Goal: Information Seeking & Learning: Learn about a topic

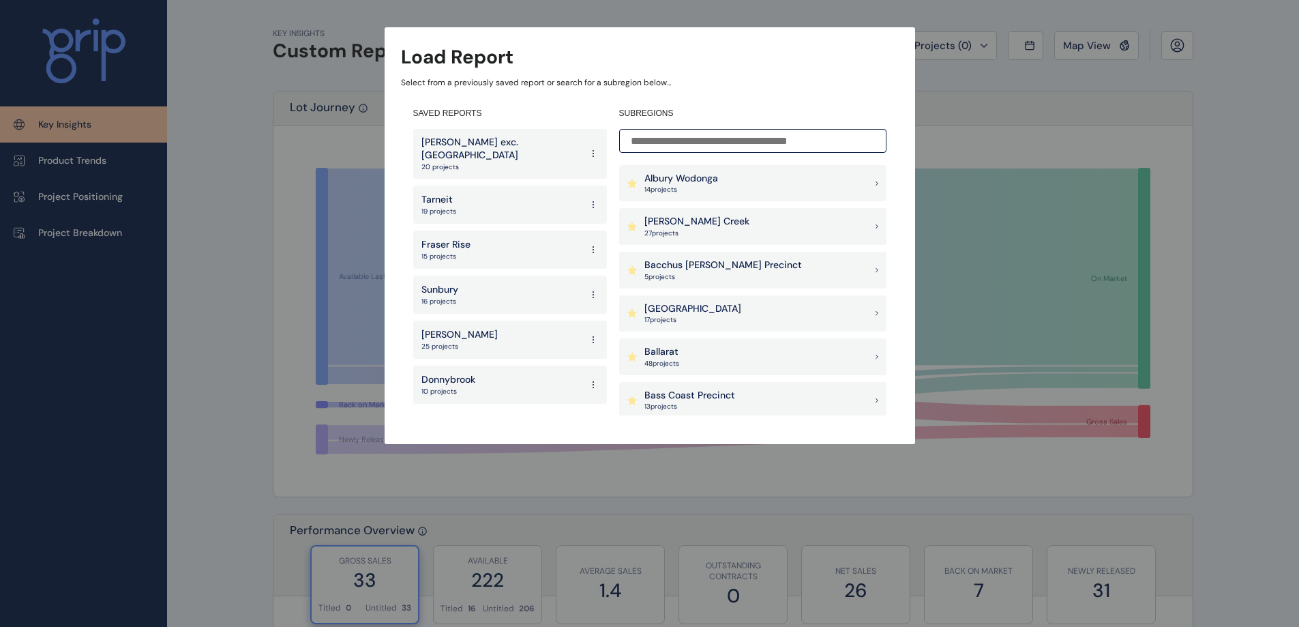
click at [706, 228] on p "27 project s" at bounding box center [696, 233] width 105 height 10
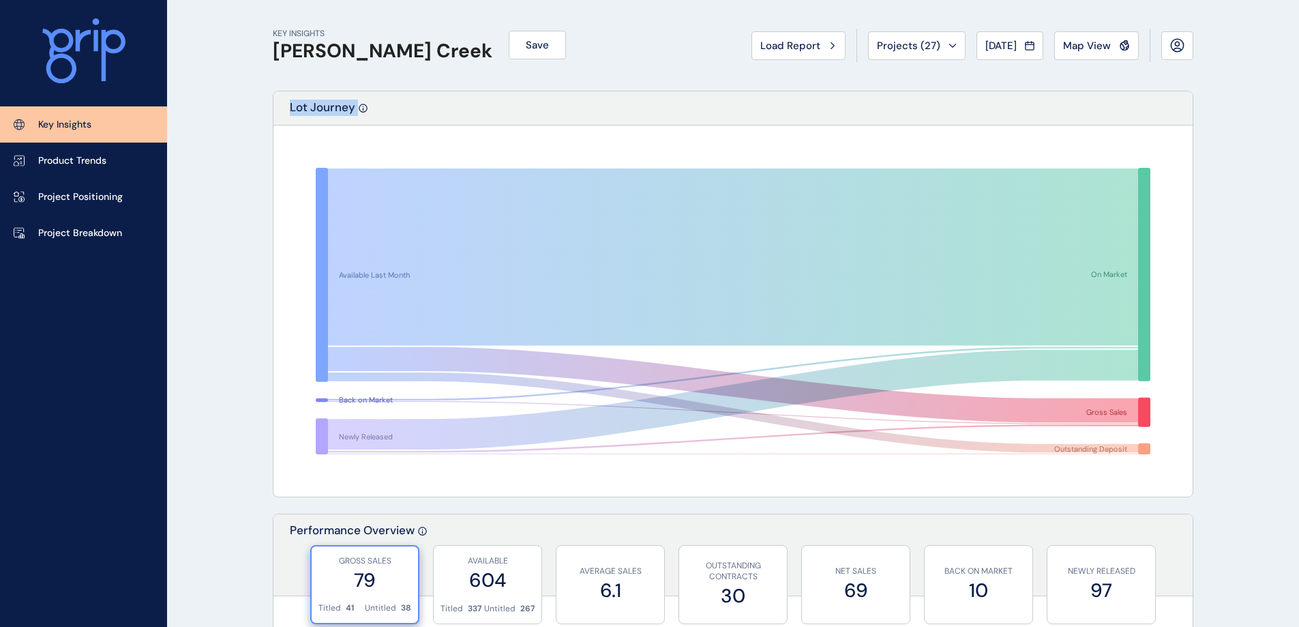
drag, startPoint x: 285, startPoint y: 104, endPoint x: 419, endPoint y: 119, distance: 135.1
click at [419, 119] on div "Lot Journey" at bounding box center [732, 108] width 919 height 34
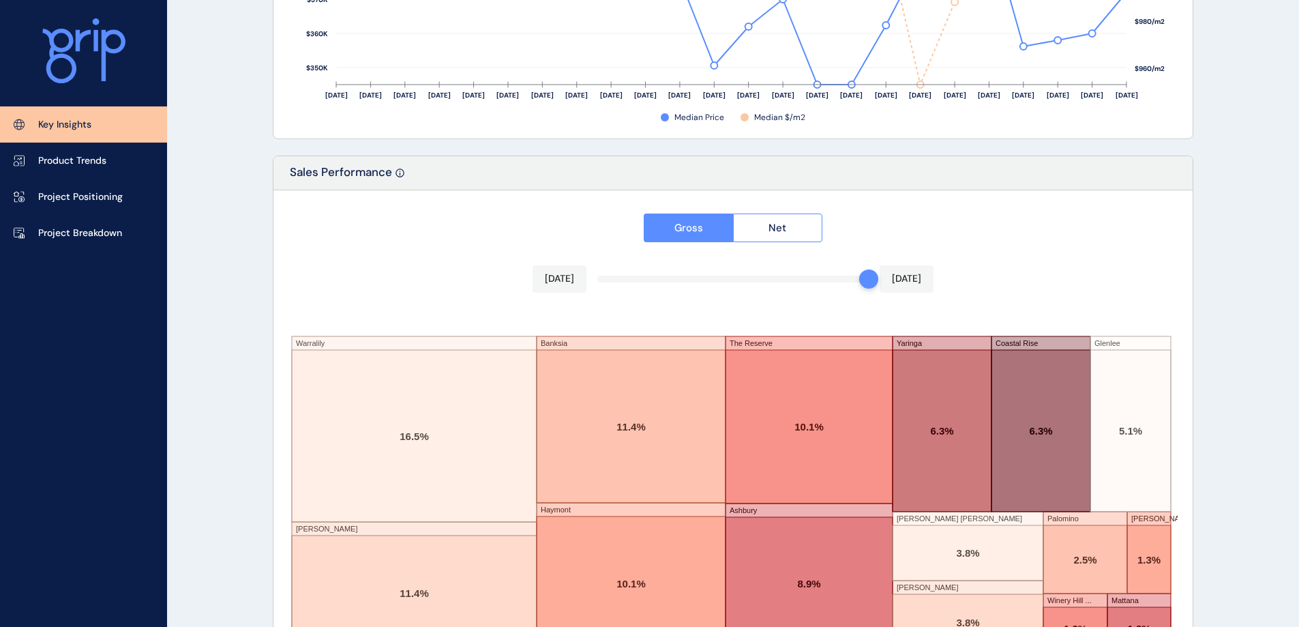
scroll to position [2244, 0]
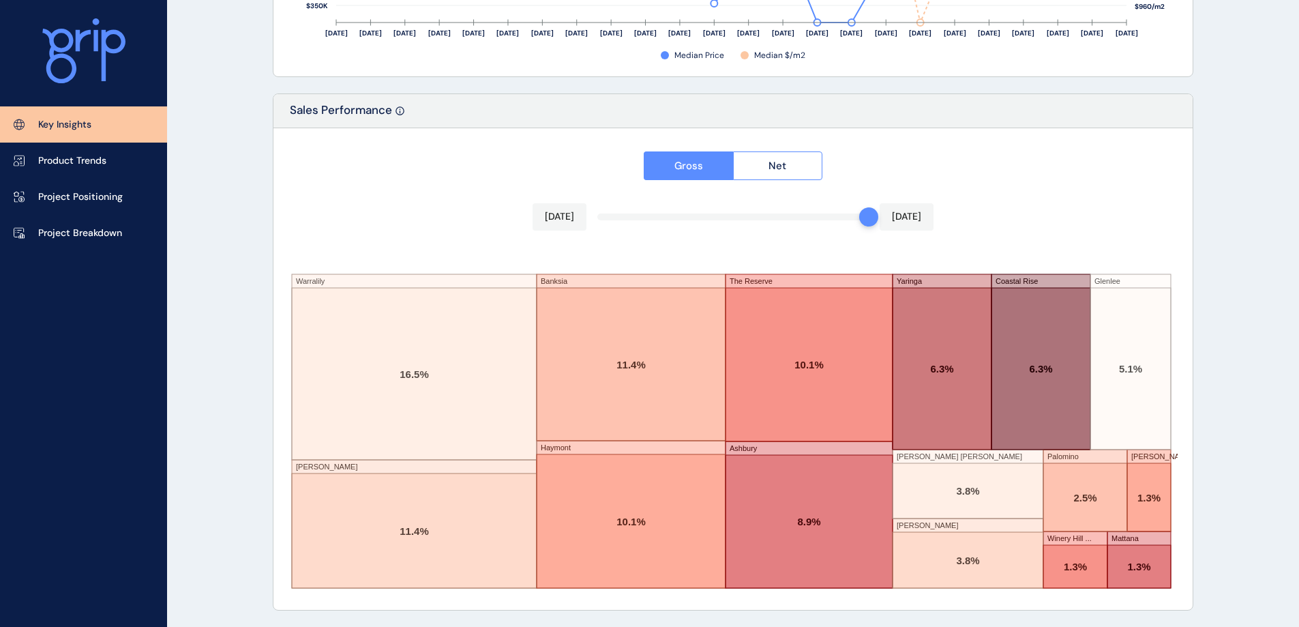
click at [145, 161] on link "Product Trends" at bounding box center [83, 160] width 167 height 36
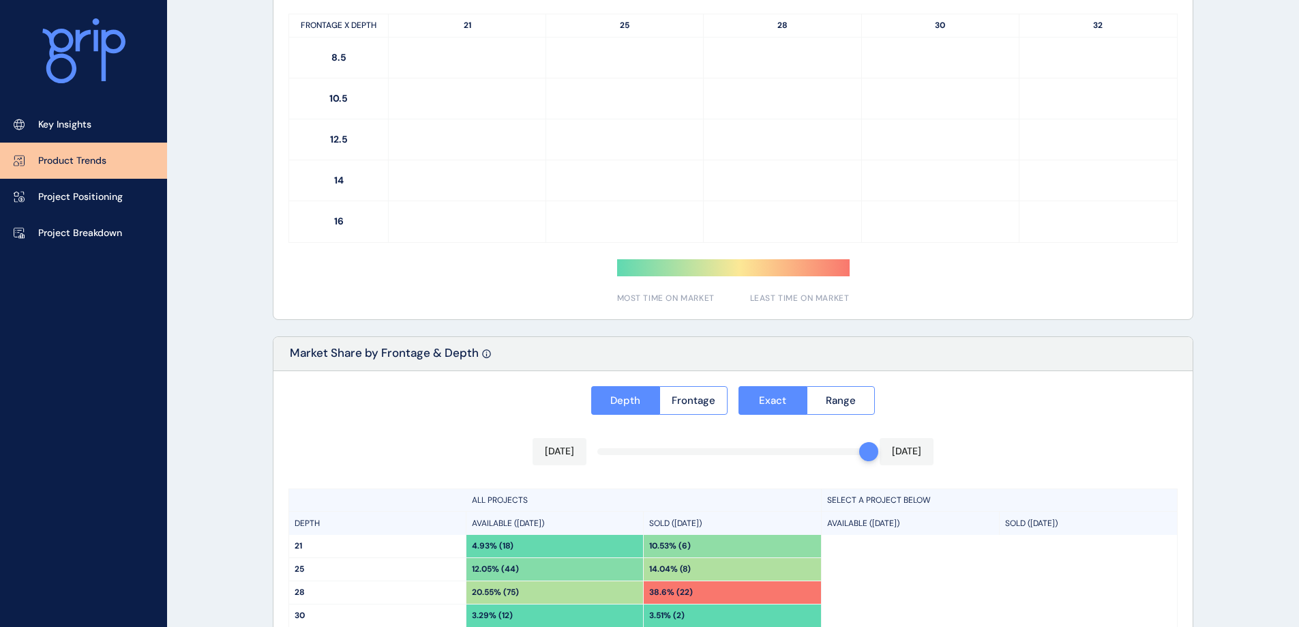
type input "**********"
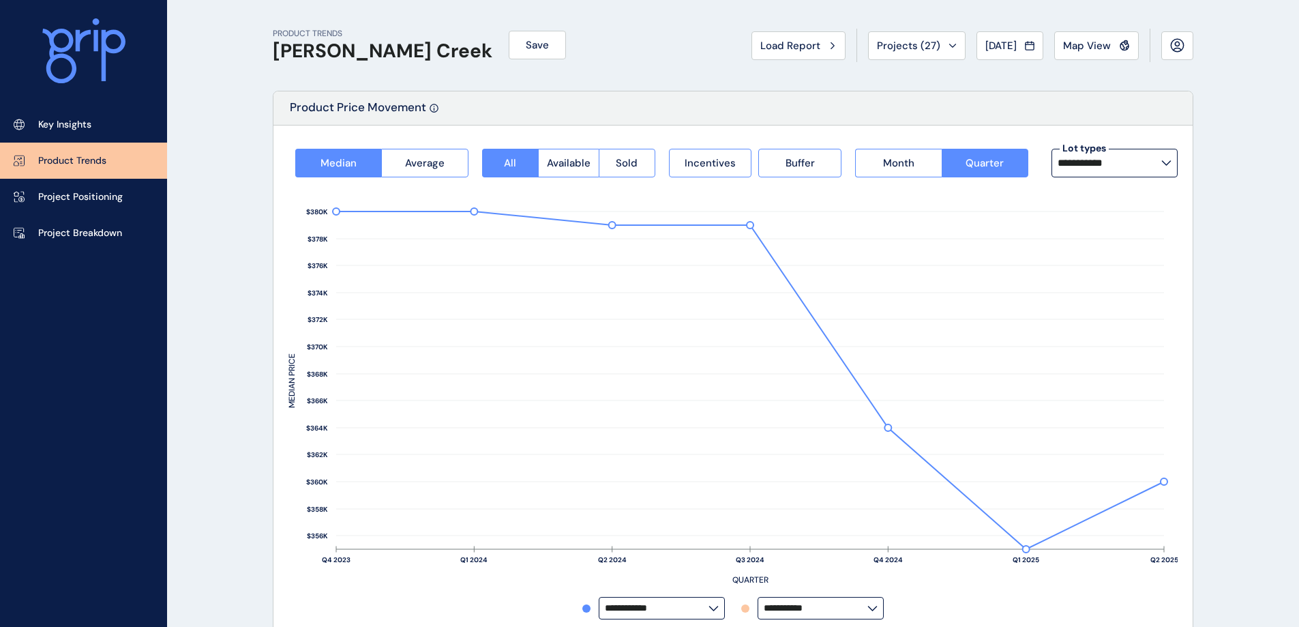
click at [106, 187] on link "Project Positioning" at bounding box center [83, 197] width 167 height 36
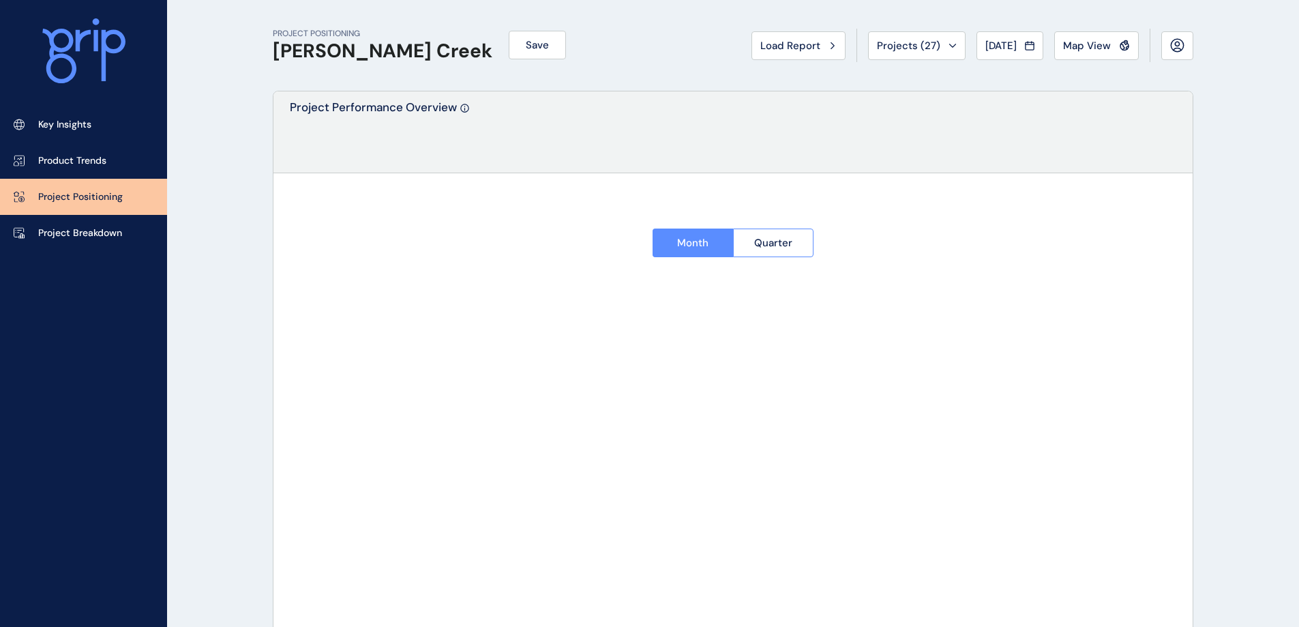
type input "*********"
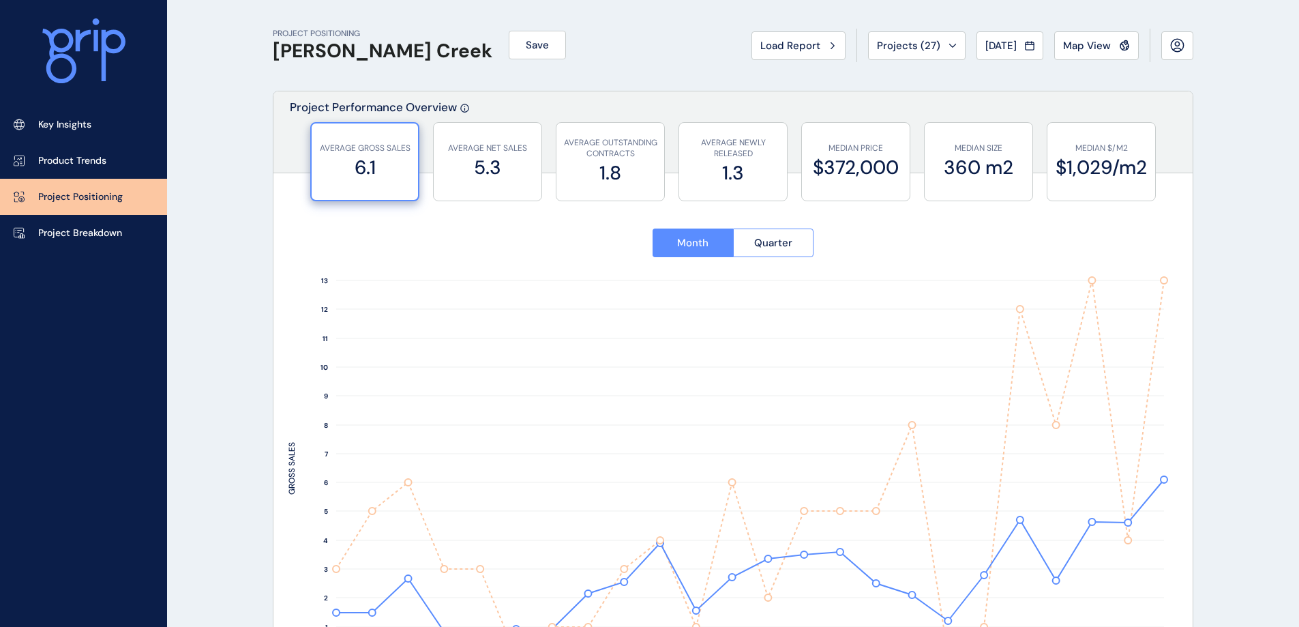
click at [138, 232] on link "Project Breakdown" at bounding box center [83, 233] width 167 height 36
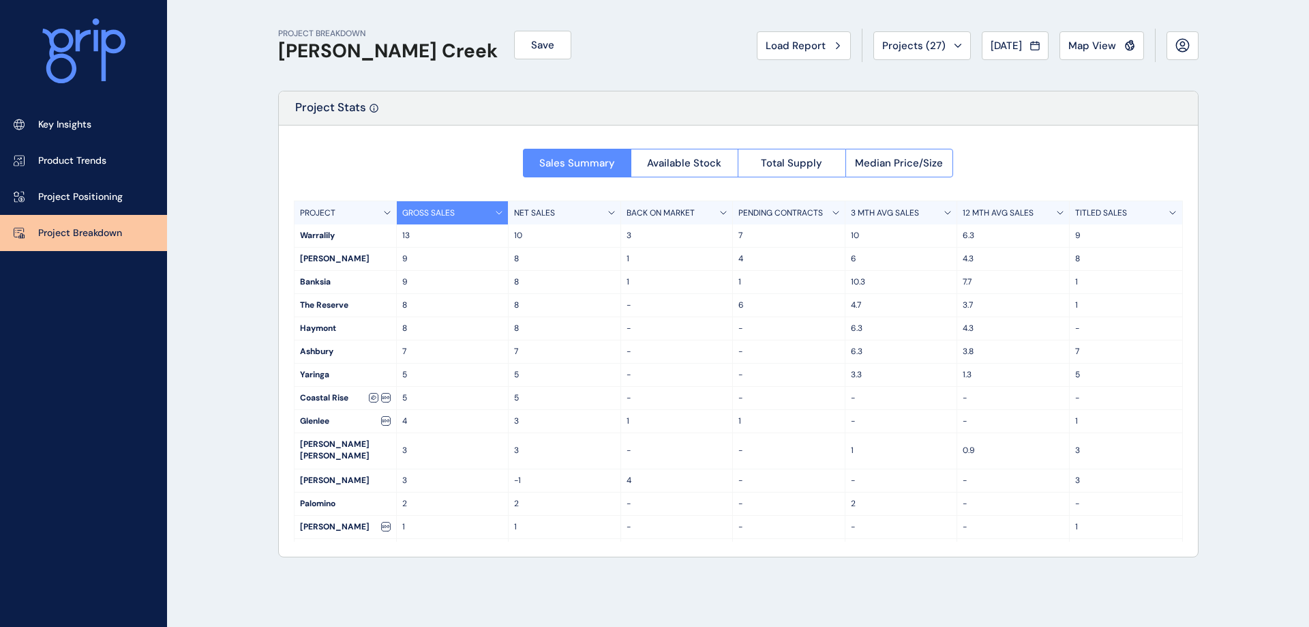
click at [275, 168] on div "PROJECT BREAKDOWN [PERSON_NAME] Creek Save Load Report Projects ( 27 ) [DATE] 2…" at bounding box center [738, 313] width 955 height 627
click at [680, 158] on span "Available Stock" at bounding box center [684, 163] width 74 height 14
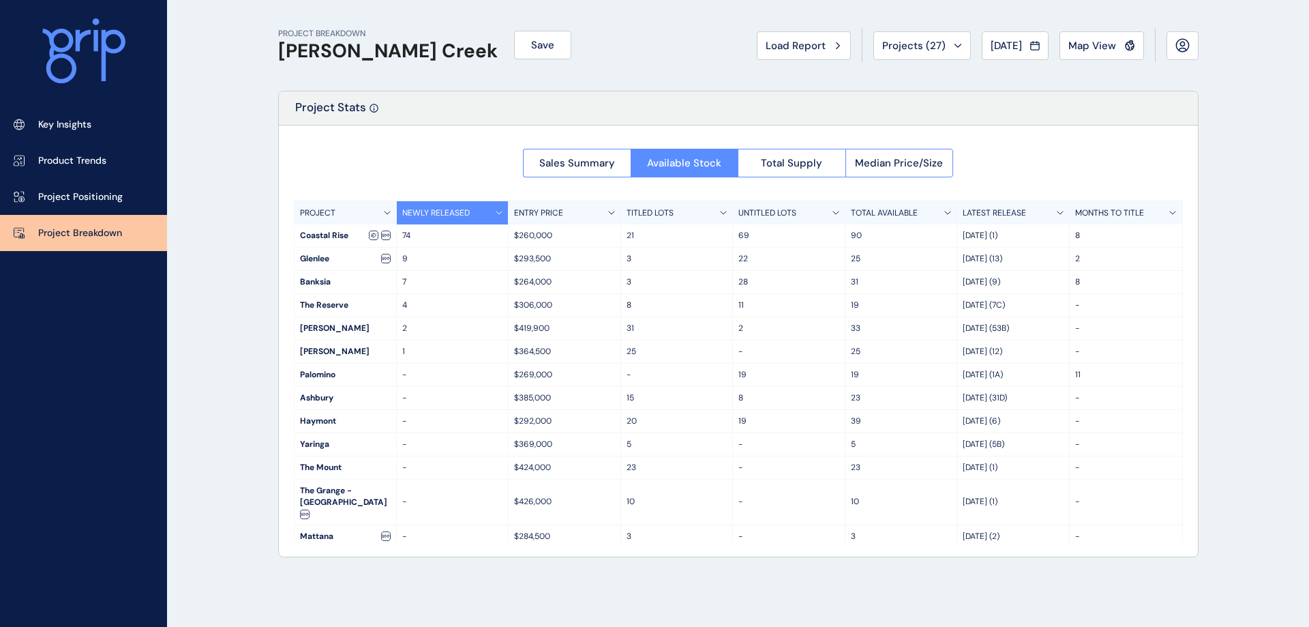
click at [588, 153] on button "Sales Summary" at bounding box center [577, 163] width 108 height 29
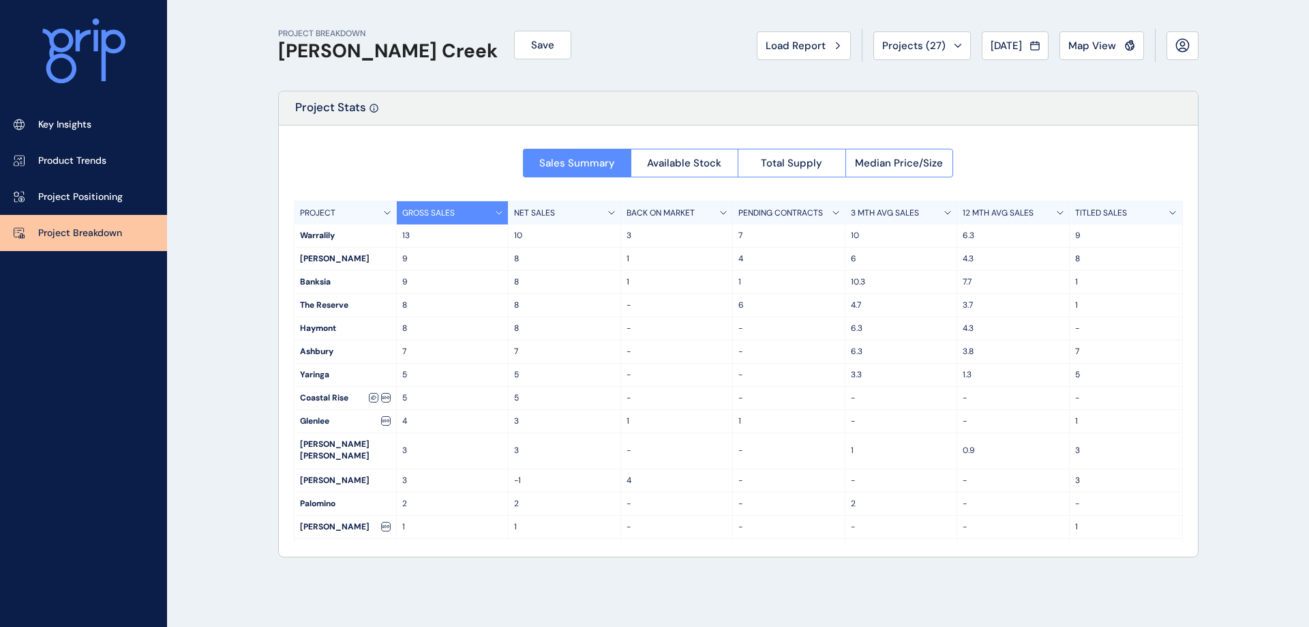
click at [105, 115] on link "Key Insights" at bounding box center [83, 124] width 167 height 36
